Goal: Task Accomplishment & Management: Use online tool/utility

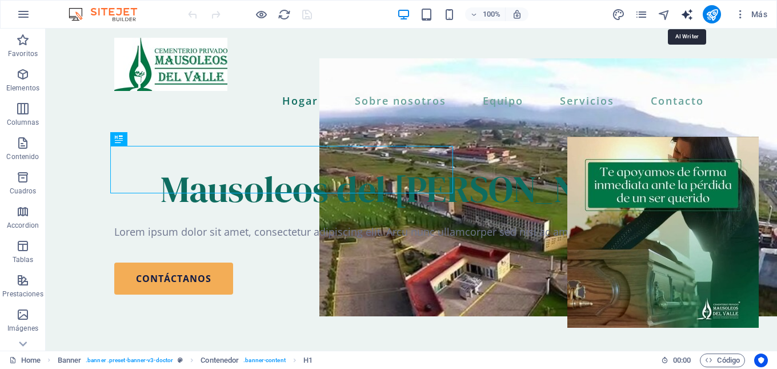
click at [686, 14] on icon "text_generator" at bounding box center [687, 14] width 13 height 13
select select "English"
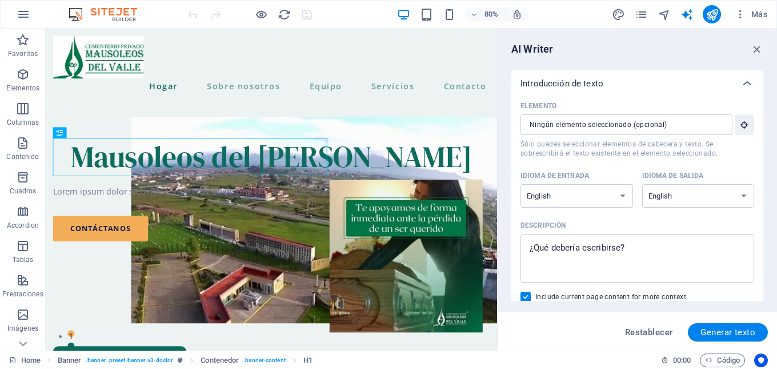
drag, startPoint x: 497, startPoint y: 53, endPoint x: 504, endPoint y: 78, distance: 26.5
click at [504, 78] on aside "AI Writer Introducción de texto Elemento ​ Sólo puedes seleccionar elementos de…" at bounding box center [637, 190] width 280 height 322
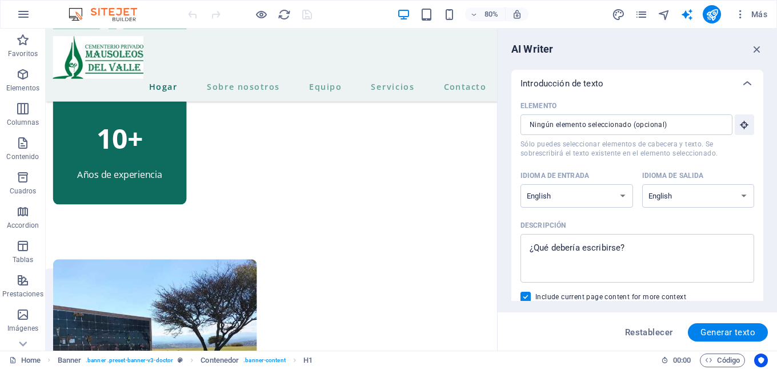
scroll to position [670, 0]
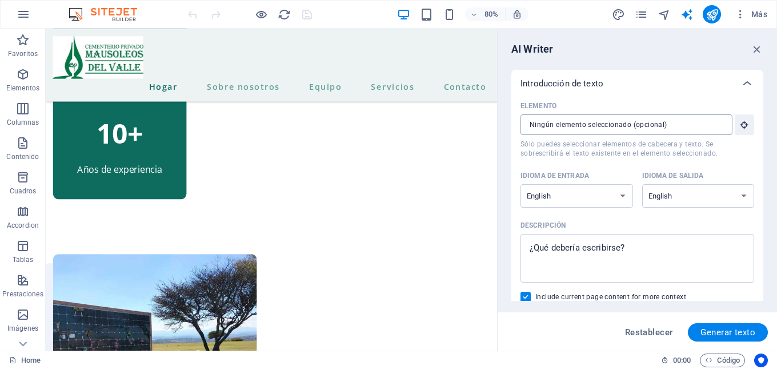
click at [573, 120] on input "Elemento ​ Sólo puedes seleccionar elementos de cabecera y texto. Se sobrescrib…" at bounding box center [623, 124] width 204 height 21
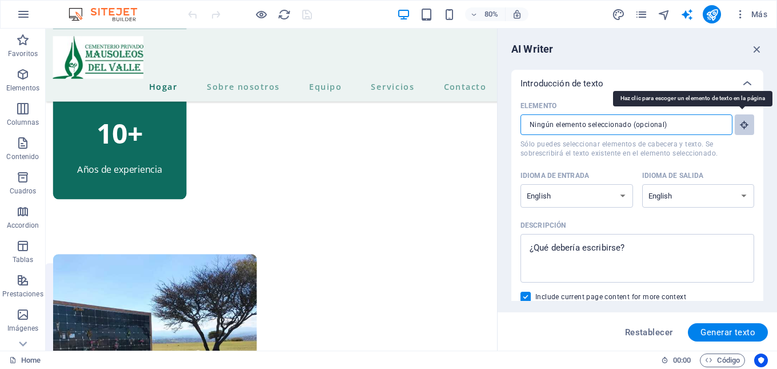
click at [742, 127] on icon "button" at bounding box center [745, 124] width 10 height 10
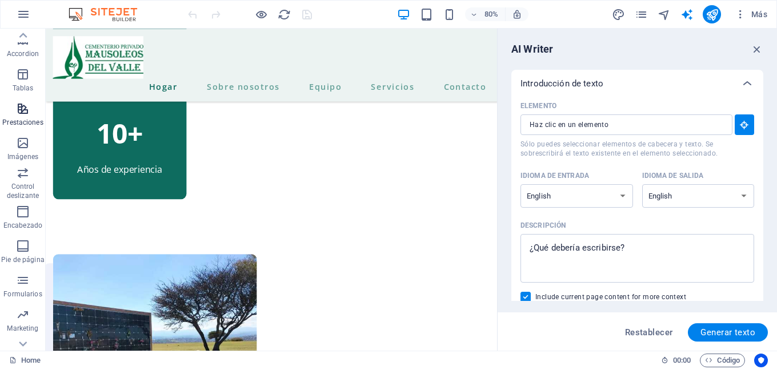
scroll to position [193, 0]
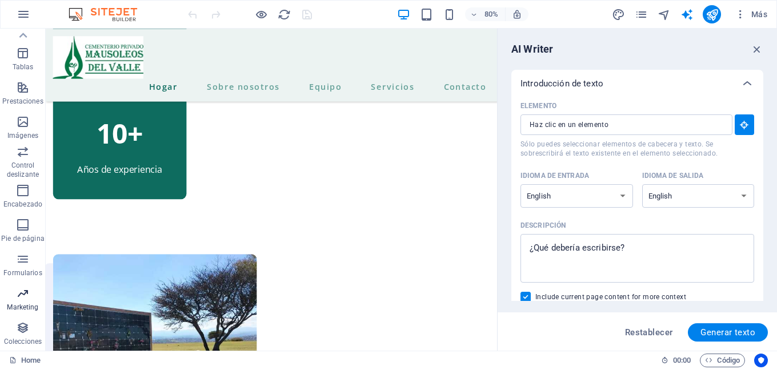
click at [25, 299] on icon "button" at bounding box center [23, 293] width 14 height 14
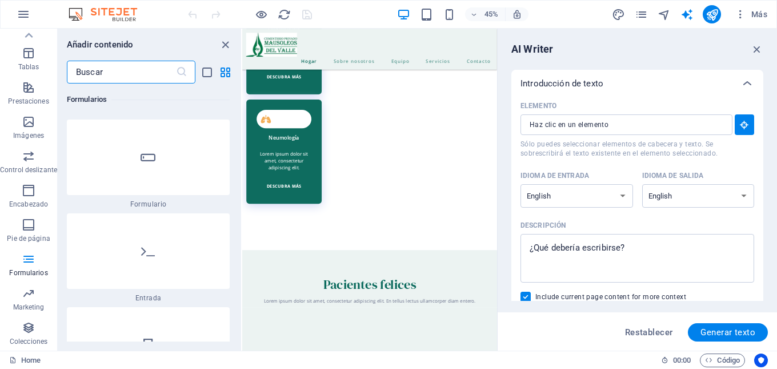
scroll to position [3588, 0]
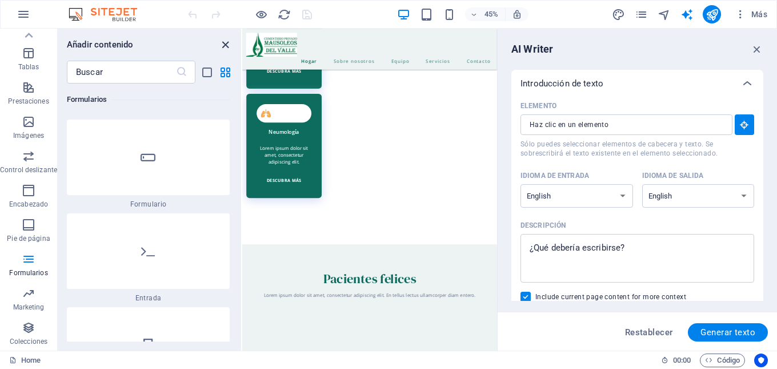
click at [223, 43] on icon "close panel" at bounding box center [225, 44] width 13 height 13
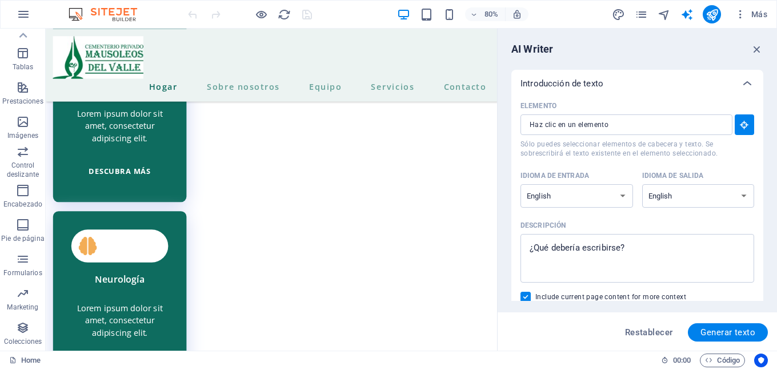
scroll to position [2647, 0]
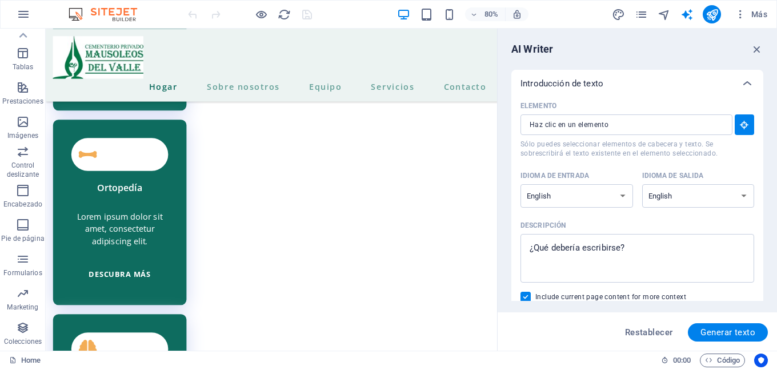
drag, startPoint x: 606, startPoint y: 384, endPoint x: 544, endPoint y: 274, distance: 126.2
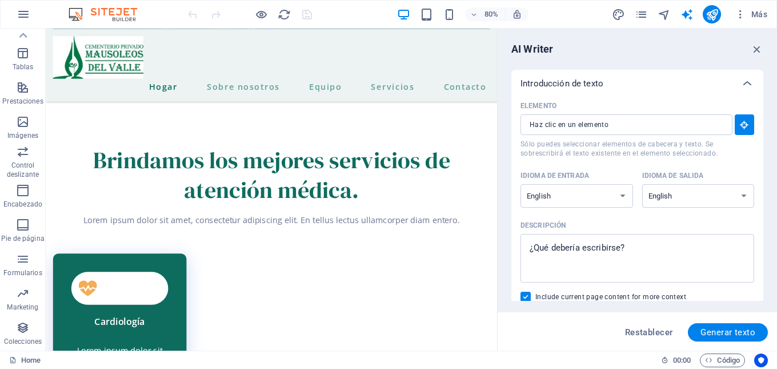
scroll to position [2228, 0]
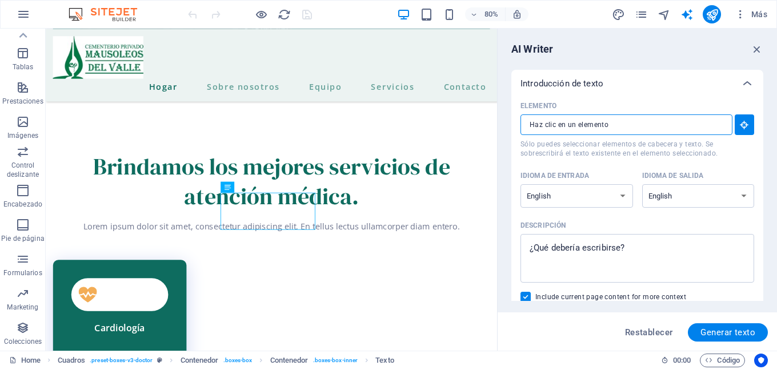
click at [618, 127] on input "Elemento ​ Sólo puedes seleccionar elementos de cabecera y texto. Se sobrescrib…" at bounding box center [623, 124] width 204 height 21
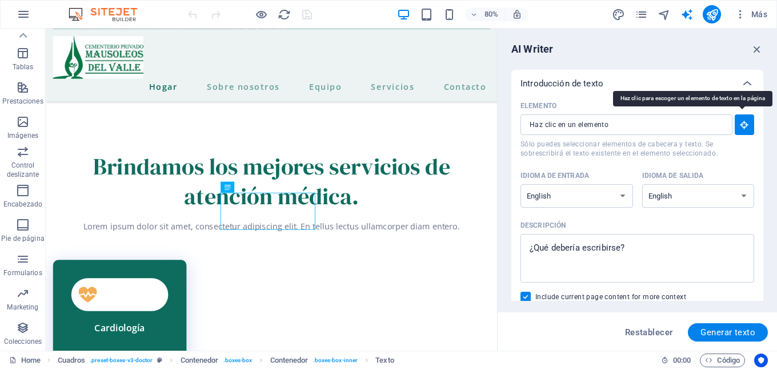
click at [744, 126] on icon "button" at bounding box center [745, 124] width 10 height 10
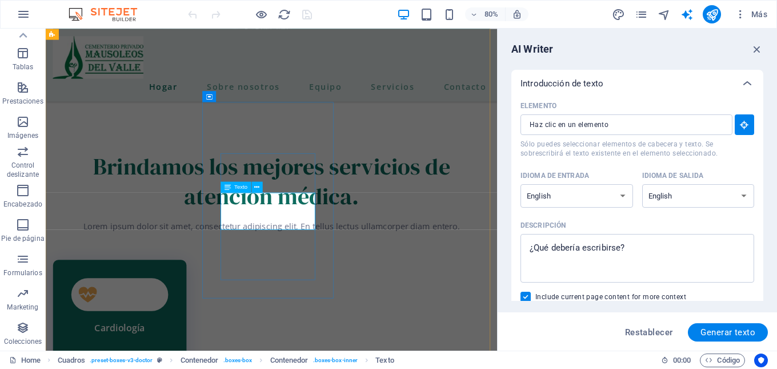
type input "#ed-807074934"
type textarea "x"
type input "10"
type textarea "x"
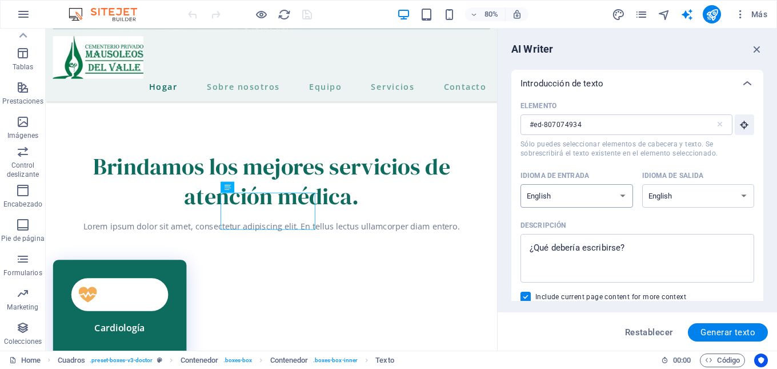
click at [621, 196] on select "Albanian Arabic Armenian Awadhi Azerbaijani Bashkir Basque Belarusian Bengali B…" at bounding box center [577, 195] width 113 height 23
select select "Spanish"
click at [521, 184] on select "Albanian Arabic Armenian Awadhi Azerbaijani Bashkir Basque Belarusian Bengali B…" at bounding box center [577, 195] width 113 height 23
click at [741, 195] on select "Albanian Arabic Armenian Awadhi Azerbaijani Bashkir Basque Belarusian Bengali B…" at bounding box center [698, 195] width 113 height 23
select select "Spanish"
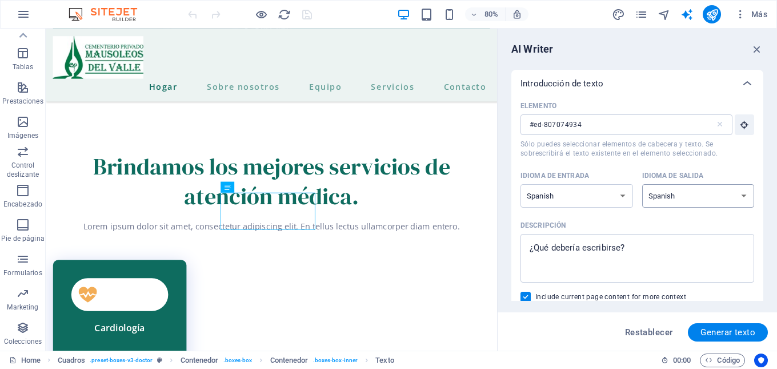
click at [642, 184] on select "Albanian Arabic Armenian Awadhi Azerbaijani Bashkir Basque Belarusian Bengali B…" at bounding box center [698, 195] width 113 height 23
type textarea "x"
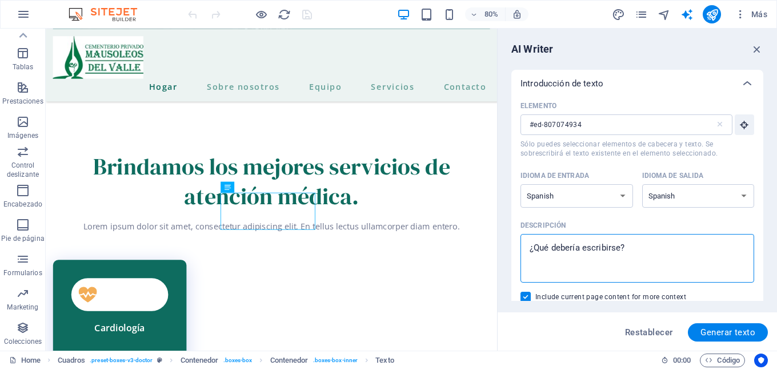
click at [589, 251] on textarea "Descripción x ​" at bounding box center [637, 257] width 222 height 37
drag, startPoint x: 676, startPoint y: 277, endPoint x: 609, endPoint y: 303, distance: 71.3
type textarea "M"
type textarea "x"
type textarea "Me"
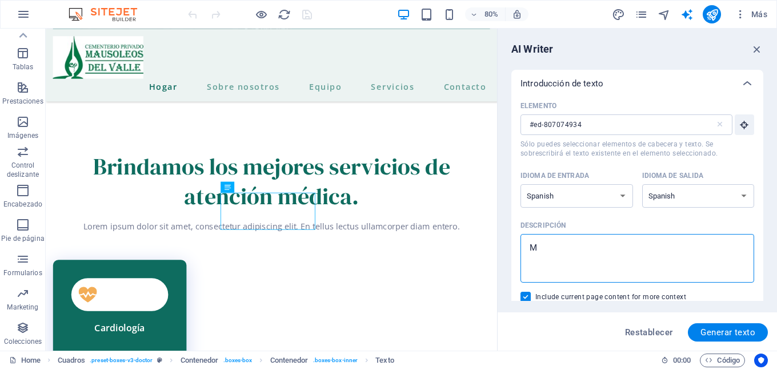
type textarea "x"
type textarea "Men"
type textarea "x"
type textarea "Mens"
type textarea "x"
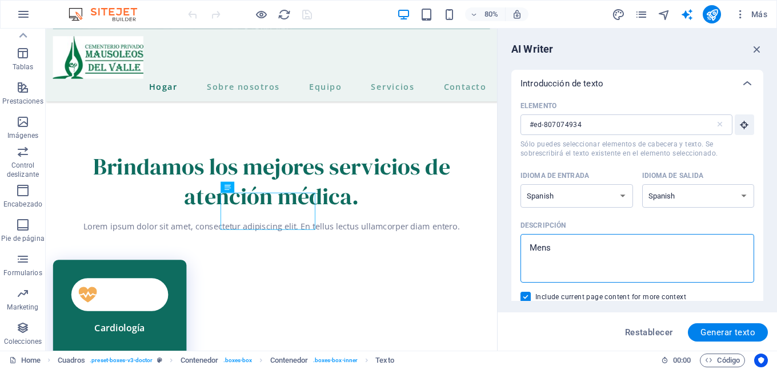
type textarea "Mensa"
type textarea "x"
type textarea "Mensaj"
type textarea "x"
type textarea "Mensaje"
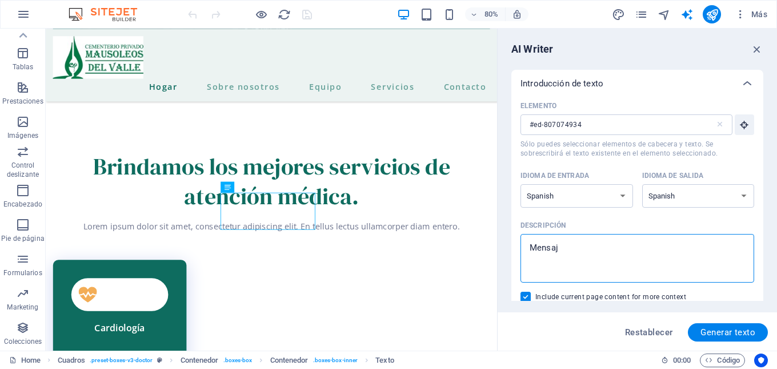
type textarea "x"
type textarea "Mensaje"
type textarea "x"
type textarea "Mensaje s"
type textarea "x"
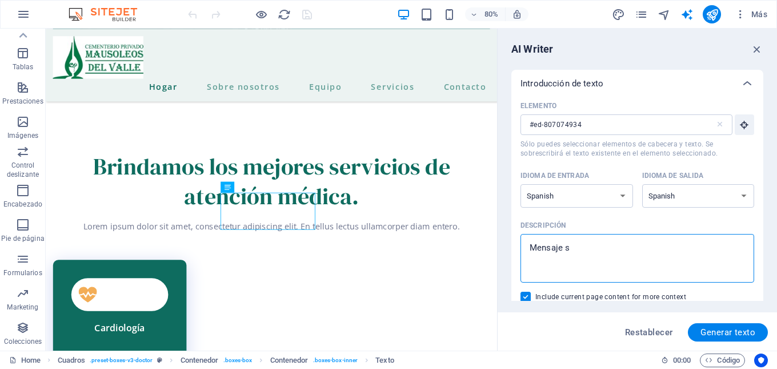
type textarea "Mensaje so"
type textarea "x"
type textarea "Mensaje sob"
type textarea "x"
type textarea "Mensaje sobr"
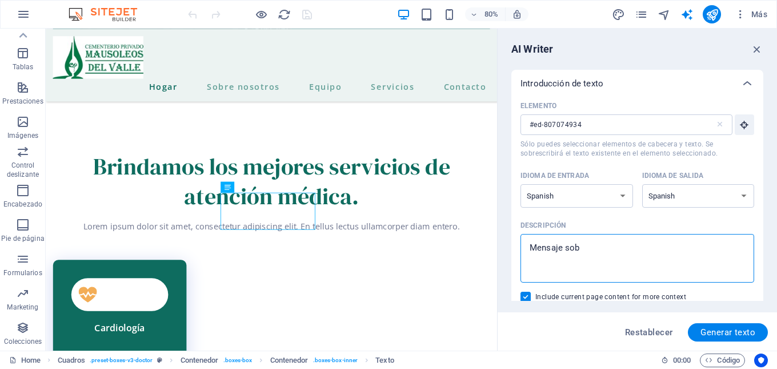
type textarea "x"
type textarea "Mensaje sobre"
type textarea "x"
type textarea "Mensaje sobre"
type textarea "x"
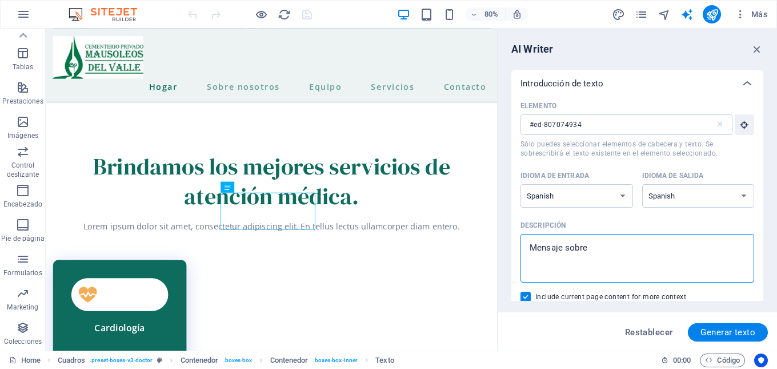
type textarea "Mensaje sobre f"
type textarea "x"
type textarea "Mensaje sobre fu"
type textarea "x"
type textarea "Mensaje sobre fun"
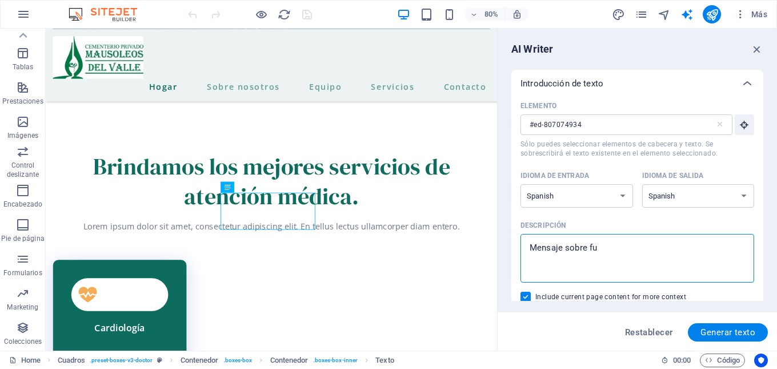
type textarea "x"
type textarea "Mensaje sobre fune"
type textarea "x"
type textarea "Mensaje sobre funer"
type textarea "x"
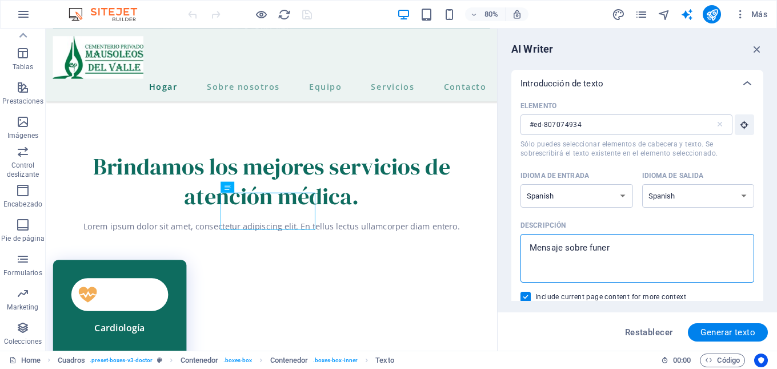
type textarea "Mensaje sobre funera"
type textarea "x"
type textarea "Mensaje sobre funeral"
type textarea "x"
type textarea "Mensaje sobre funerale"
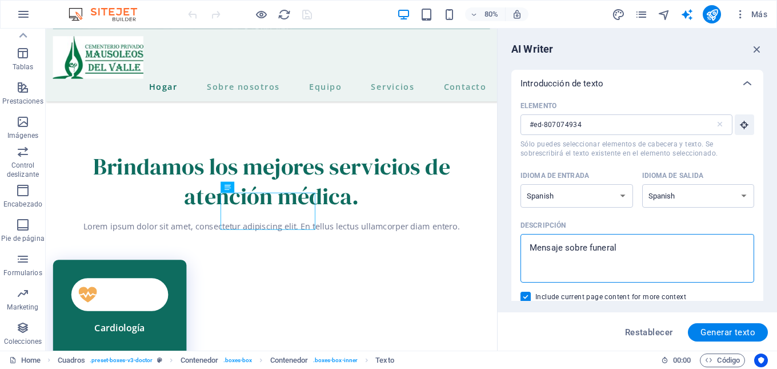
type textarea "x"
type textarea "Mensaje sobre funerales"
type textarea "x"
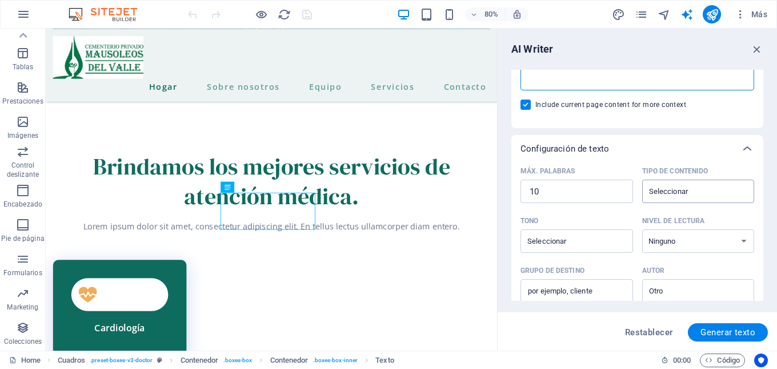
scroll to position [229, 0]
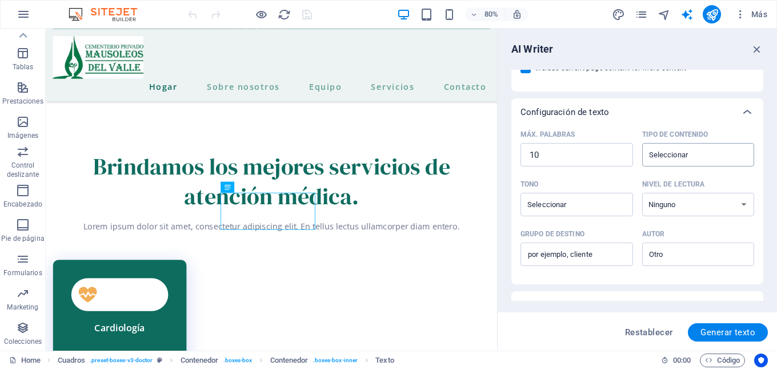
click at [735, 153] on div "​" at bounding box center [698, 154] width 113 height 23
type textarea "Mensaje sobre funerales"
click at [733, 153] on input "Tipo de contenido ​" at bounding box center [689, 154] width 87 height 17
click at [729, 334] on span "Generar texto" at bounding box center [728, 331] width 55 height 9
type textarea "x"
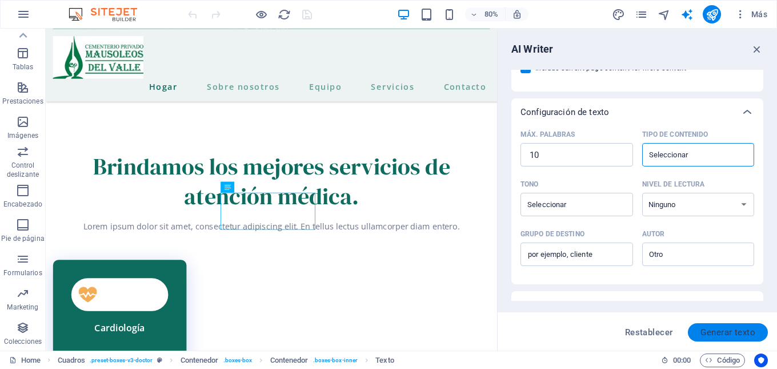
type textarea "x"
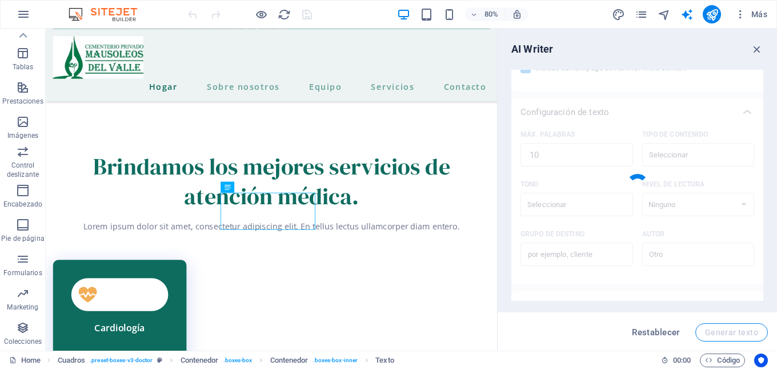
type textarea "x"
type textarea "Atención compasiva y servicios de funerales disponibles aquí."
type textarea "x"
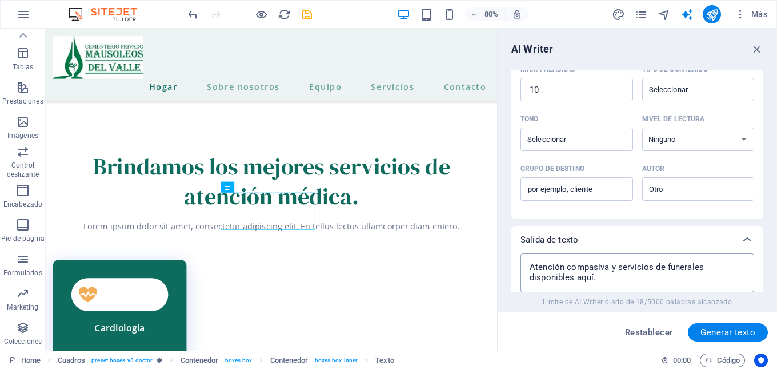
scroll to position [267, 0]
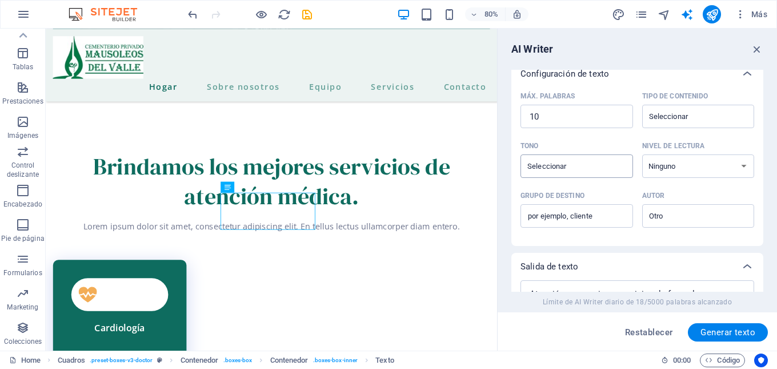
click at [612, 170] on div "​" at bounding box center [577, 165] width 113 height 23
click at [611, 170] on input "Tono ​" at bounding box center [567, 166] width 87 height 17
click at [612, 170] on div "​" at bounding box center [577, 165] width 113 height 23
click at [611, 170] on input "Tono ​" at bounding box center [567, 166] width 87 height 17
click at [612, 170] on div "​" at bounding box center [577, 165] width 113 height 23
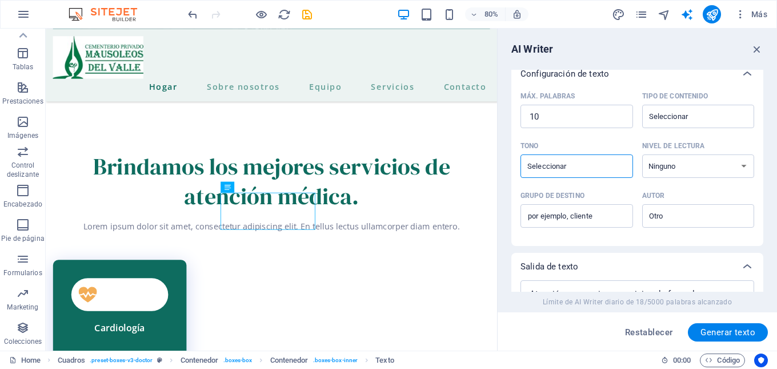
click at [611, 170] on input "Tono ​" at bounding box center [567, 166] width 87 height 17
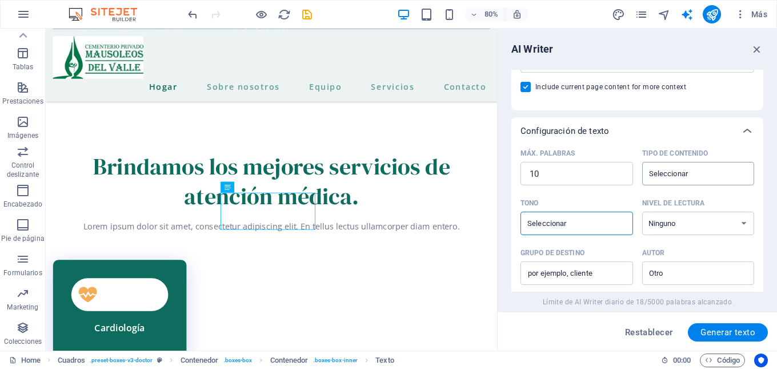
click at [690, 167] on input "Tipo de contenido ​" at bounding box center [689, 173] width 87 height 17
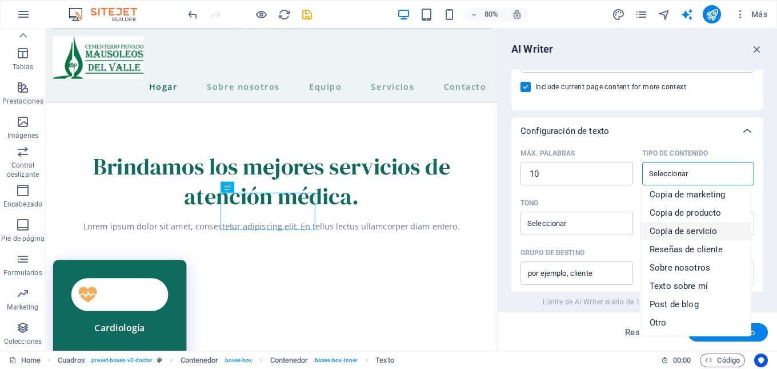
scroll to position [8, 0]
click at [701, 128] on div "Configuración de texto" at bounding box center [627, 130] width 213 height 11
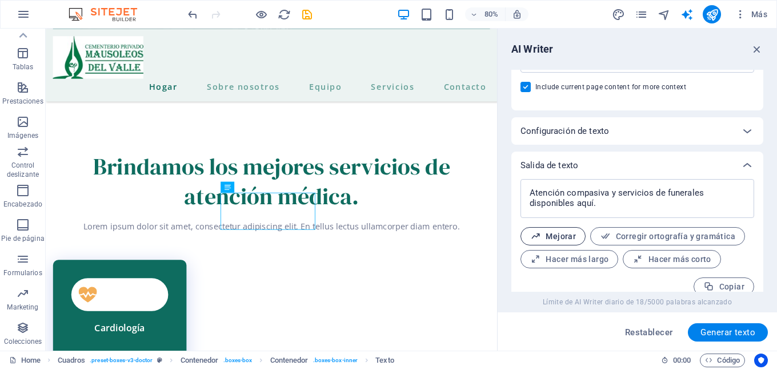
click at [566, 241] on span "Mejorar" at bounding box center [553, 236] width 46 height 11
type textarea "x"
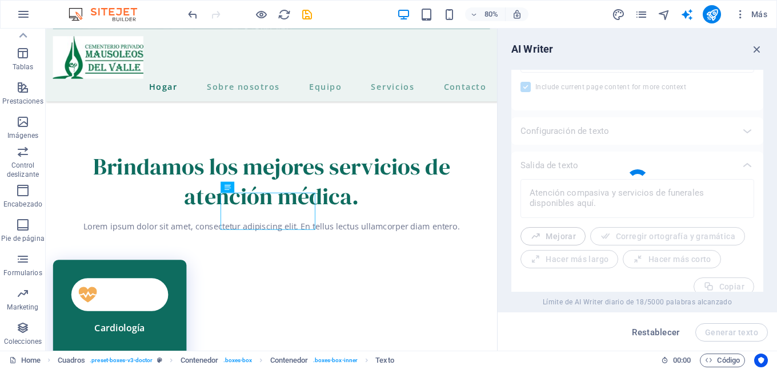
type textarea "x"
type textarea "Atención compasiva y servicios funerarios disponibles en este lugar."
type textarea "x"
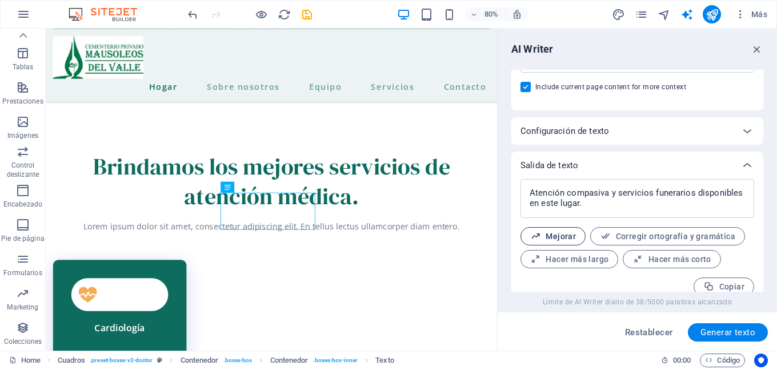
scroll to position [223, 0]
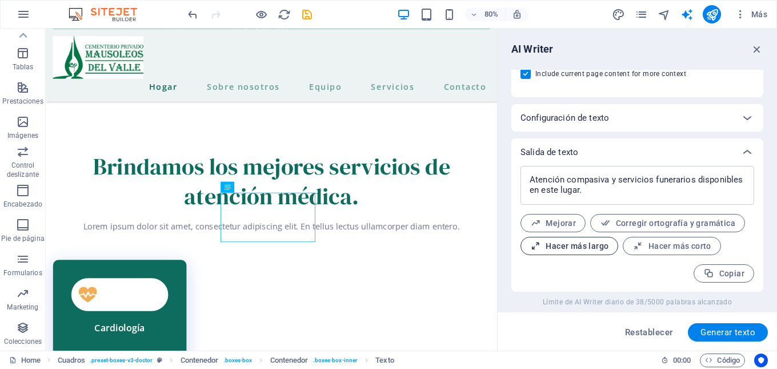
click at [562, 243] on span "Hacer más largo" at bounding box center [569, 246] width 78 height 11
type textarea "x"
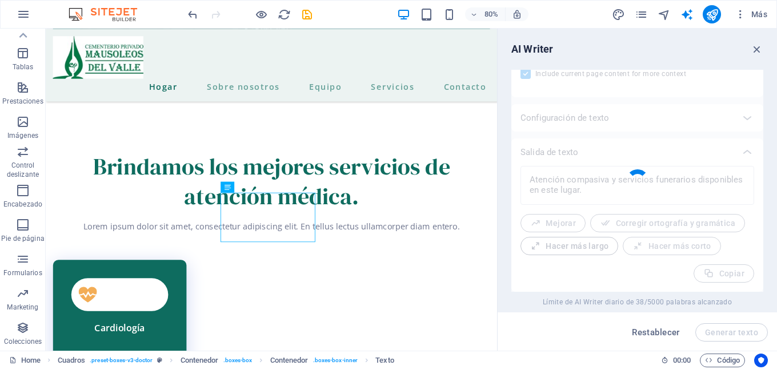
type textarea "x"
type textarea "Ofrecemos atención compasiva y una amplia gama de servicios funerarios que está…"
type textarea "x"
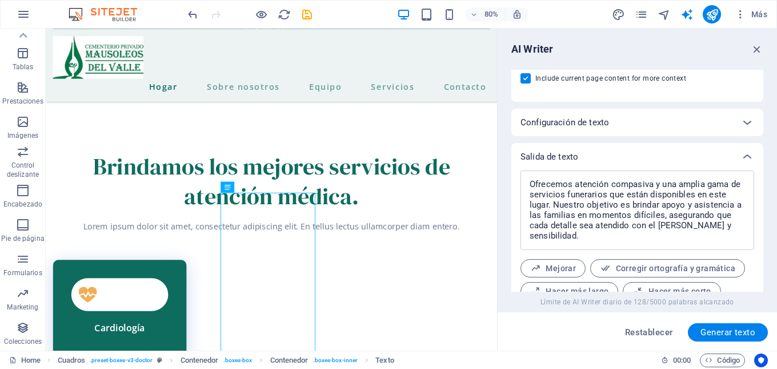
scroll to position [263, 0]
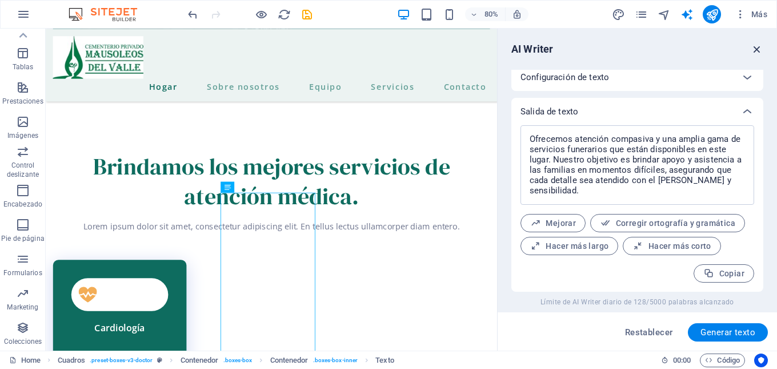
click at [752, 45] on icon "button" at bounding box center [757, 49] width 13 height 13
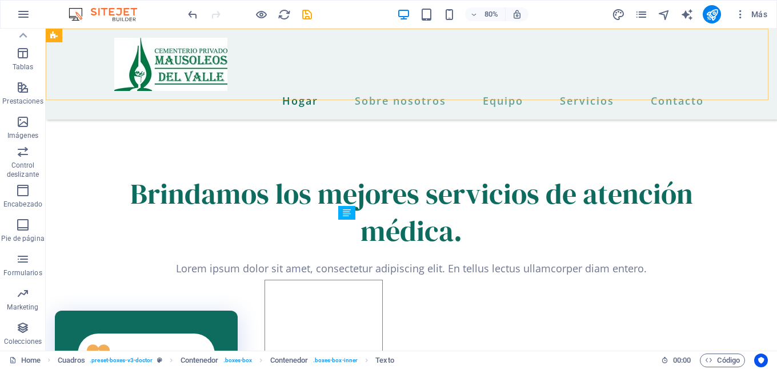
scroll to position [2182, 0]
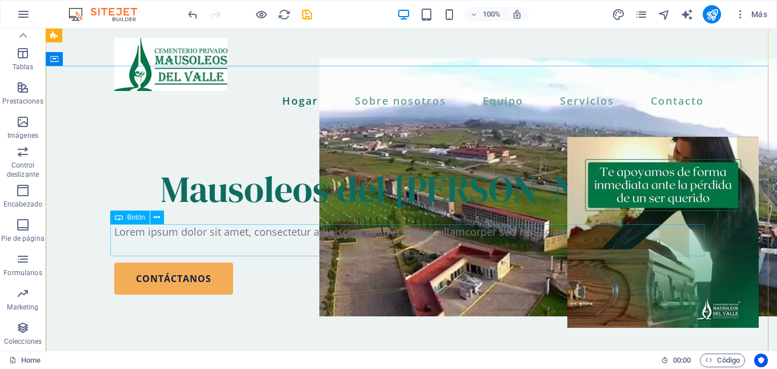
scroll to position [57, 0]
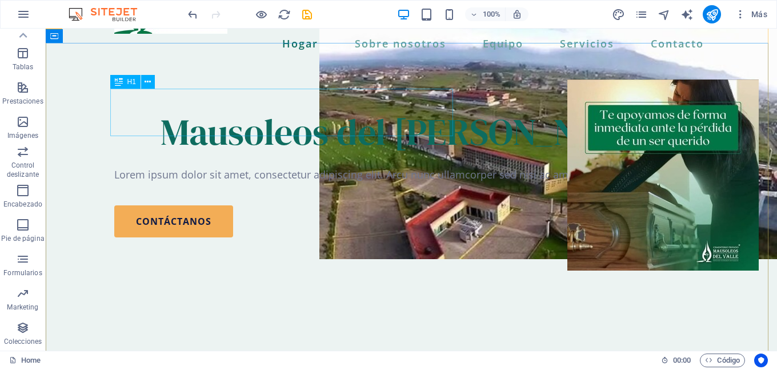
click at [125, 113] on div "Mausoleos del [PERSON_NAME]" at bounding box center [411, 131] width 594 height 47
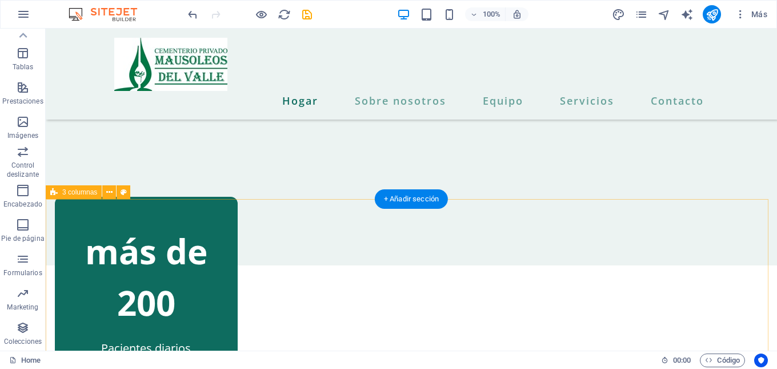
scroll to position [0, 0]
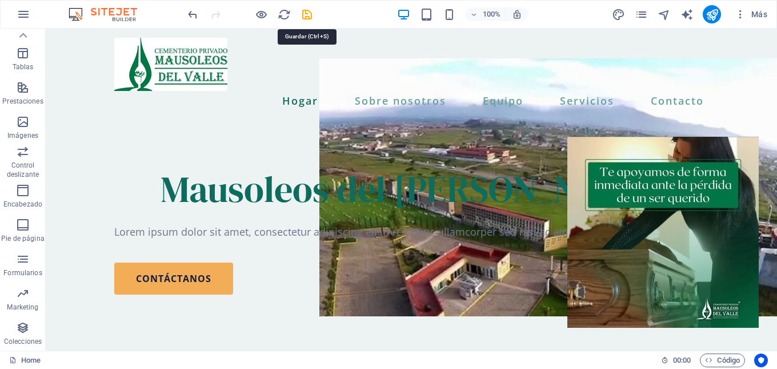
click at [307, 15] on icon "save" at bounding box center [307, 14] width 13 height 13
checkbox input "false"
